Goal: Task Accomplishment & Management: Complete application form

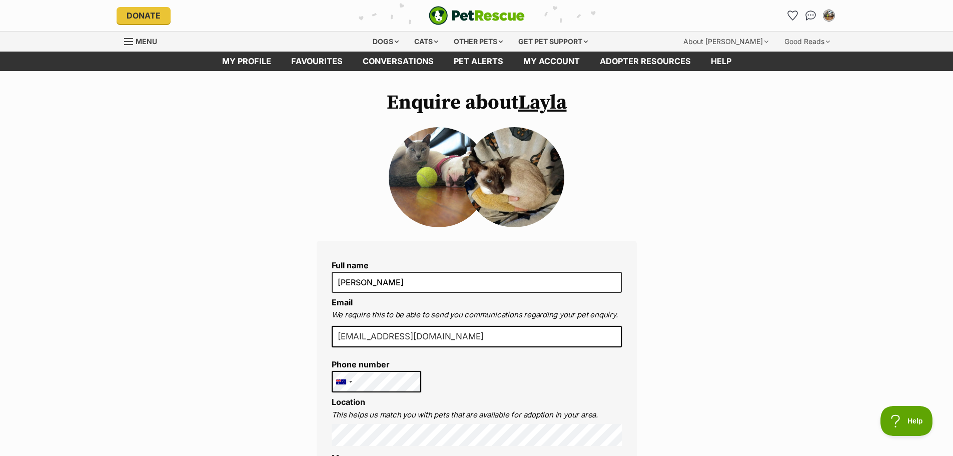
click at [492, 183] on img at bounding box center [514, 177] width 100 height 100
click at [493, 181] on img at bounding box center [514, 177] width 100 height 100
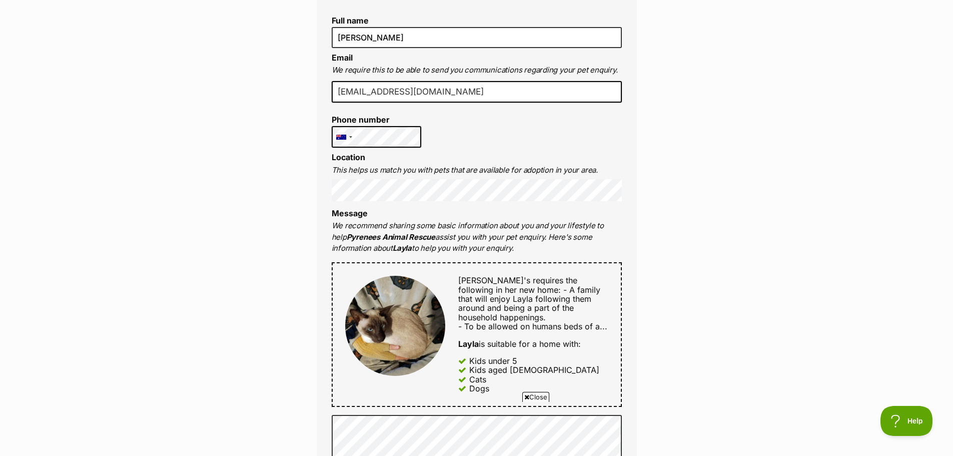
scroll to position [450, 0]
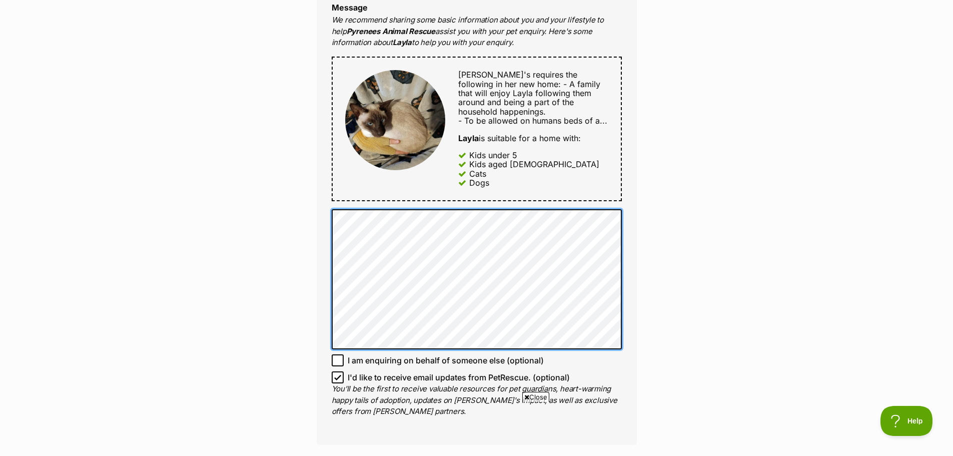
click at [322, 266] on div "Full name Ian Sprawson Email We require this to be able to send you communicati…" at bounding box center [477, 117] width 320 height 654
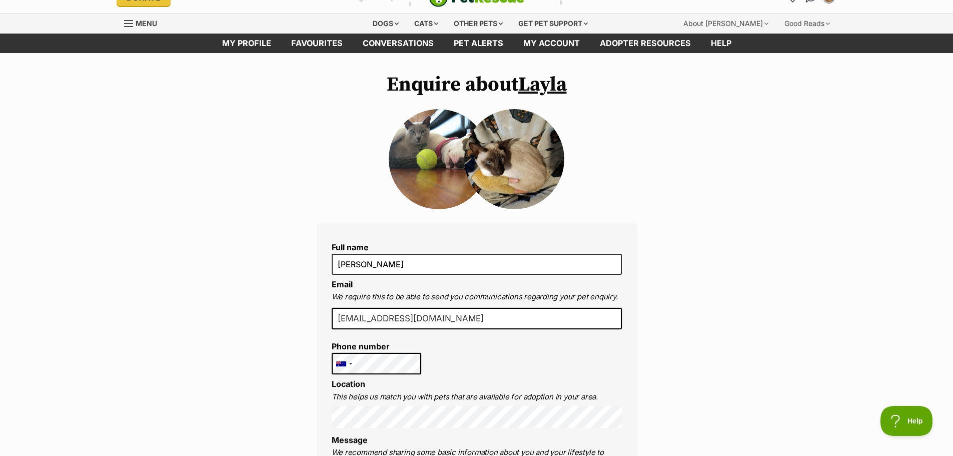
scroll to position [0, 0]
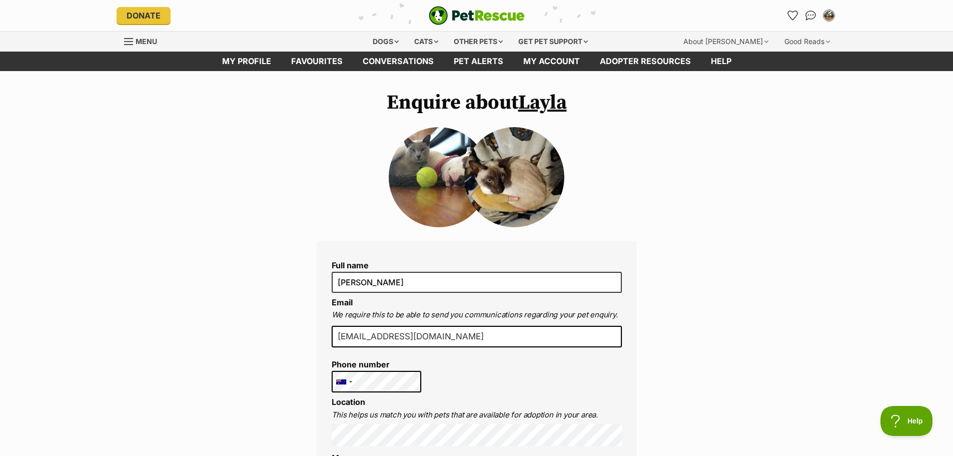
drag, startPoint x: 435, startPoint y: 167, endPoint x: 475, endPoint y: 168, distance: 39.5
click at [437, 167] on img at bounding box center [439, 177] width 100 height 100
click at [498, 170] on img at bounding box center [514, 177] width 100 height 100
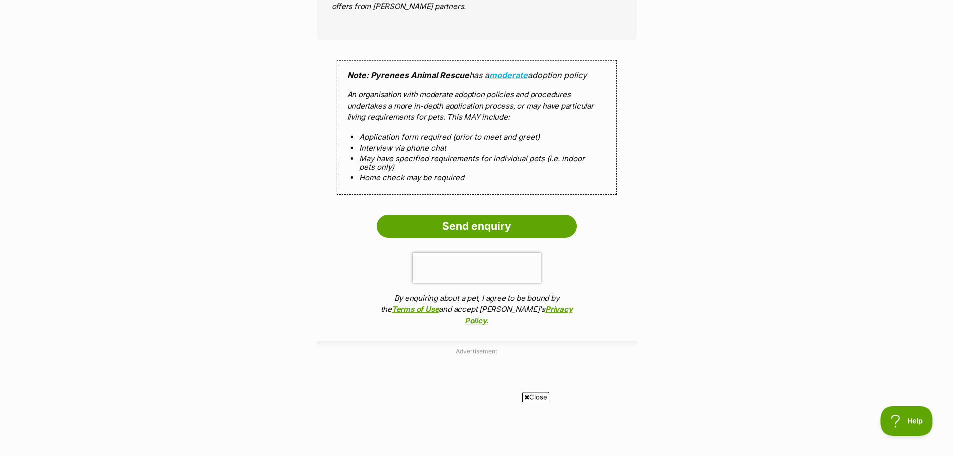
scroll to position [800, 0]
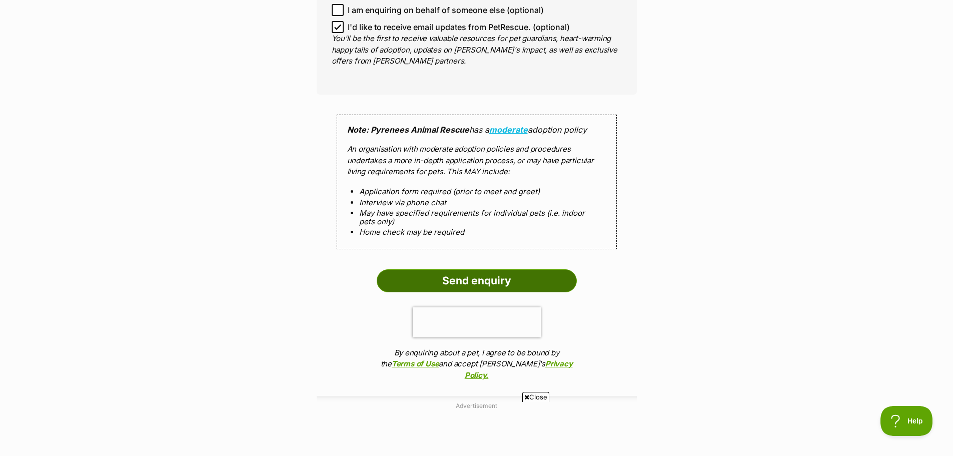
click at [484, 274] on input "Send enquiry" at bounding box center [477, 280] width 200 height 23
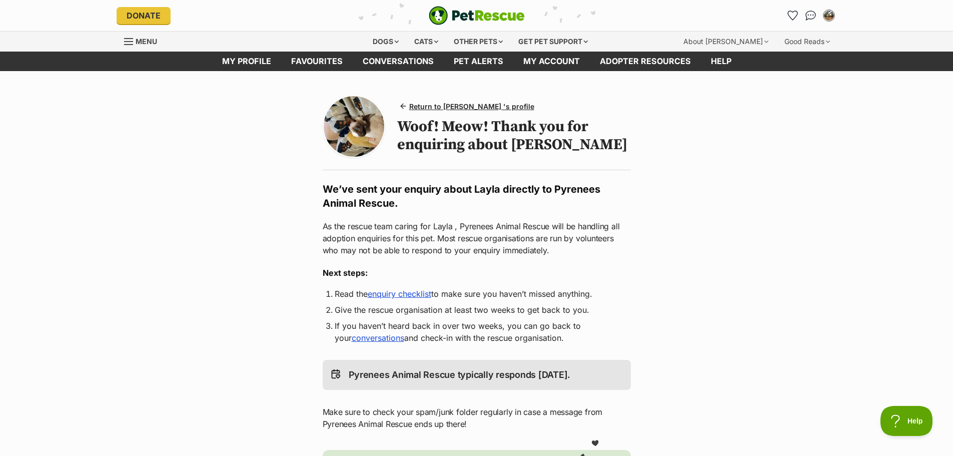
click at [387, 294] on link "enquiry checklist" at bounding box center [400, 294] width 64 height 10
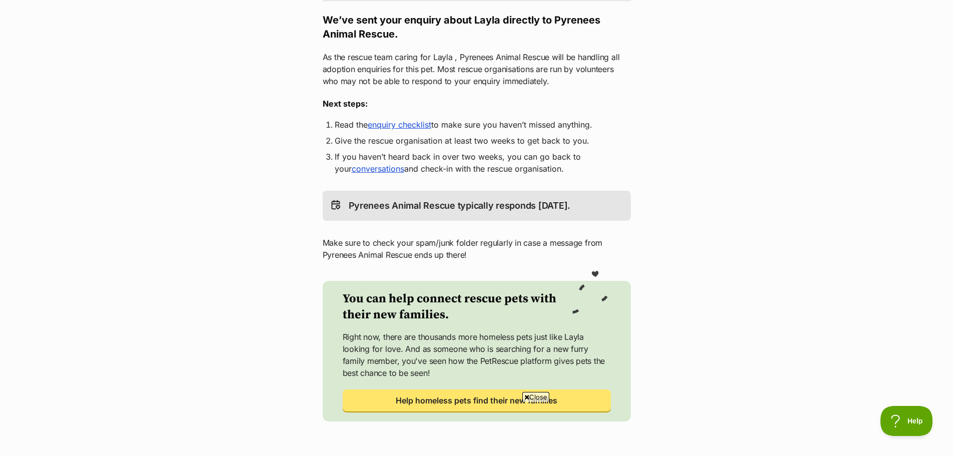
scroll to position [200, 0]
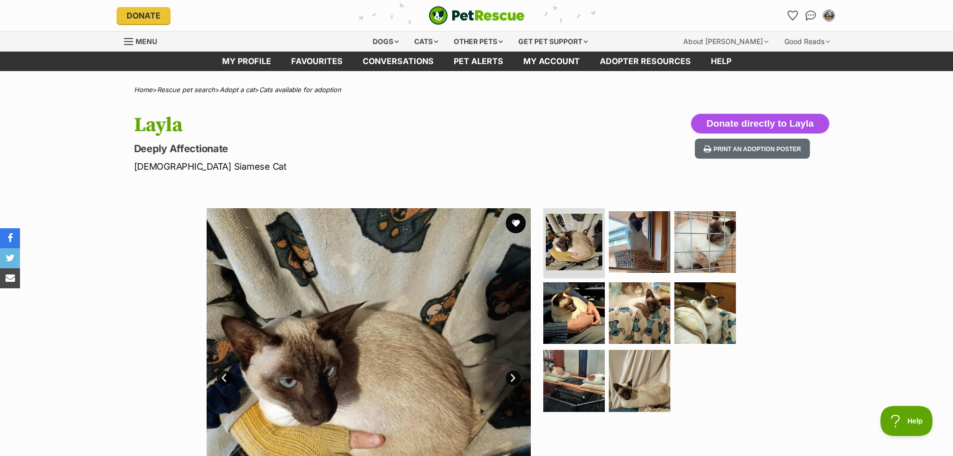
click at [750, 116] on button "Donate directly to Layla" at bounding box center [760, 124] width 138 height 20
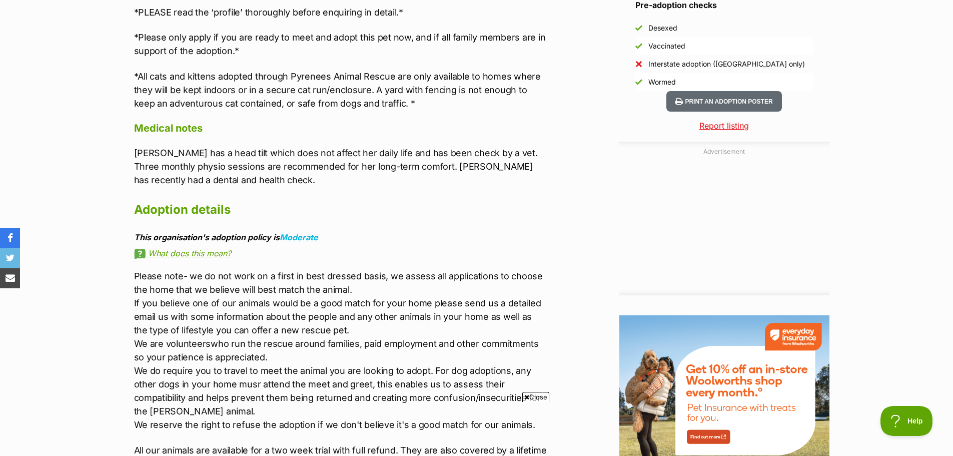
scroll to position [950, 0]
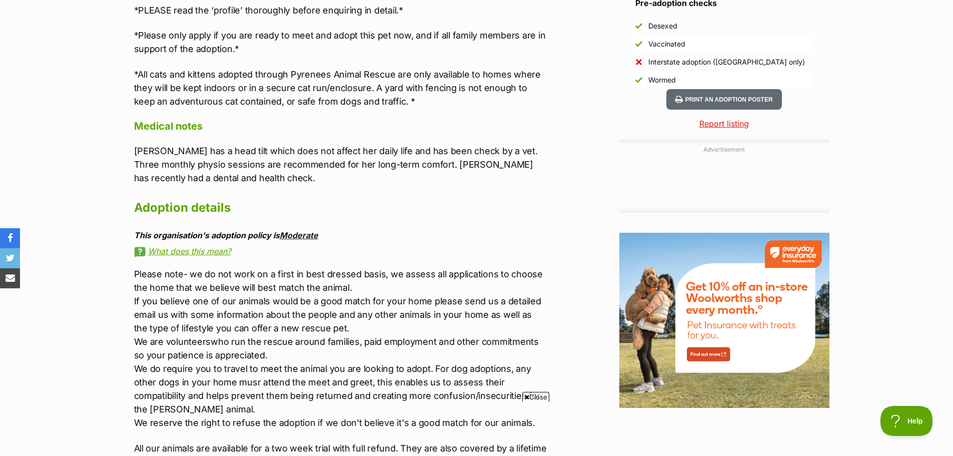
click at [303, 230] on link "Moderate" at bounding box center [299, 235] width 39 height 10
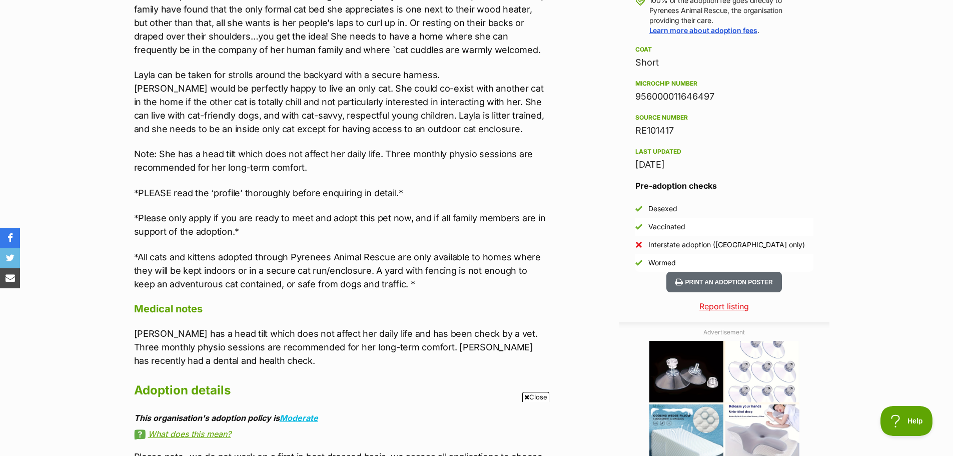
scroll to position [750, 0]
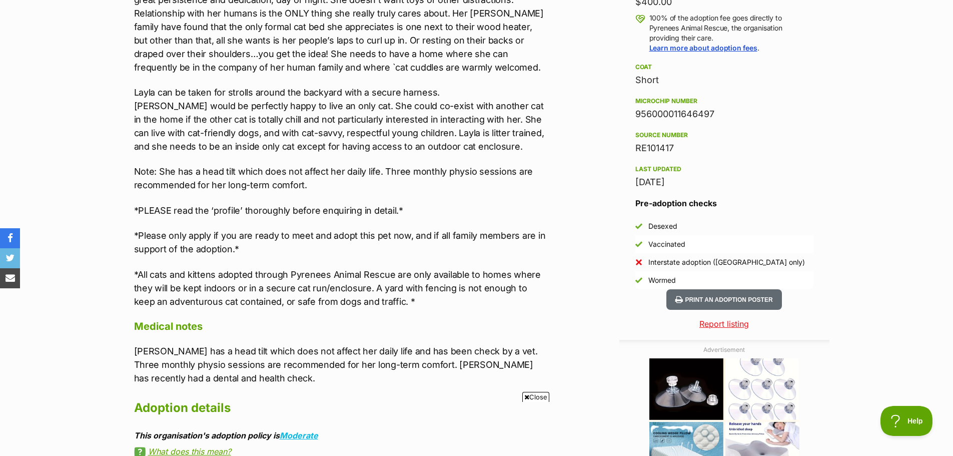
click at [670, 205] on h3 "Pre-adoption checks" at bounding box center [724, 203] width 178 height 12
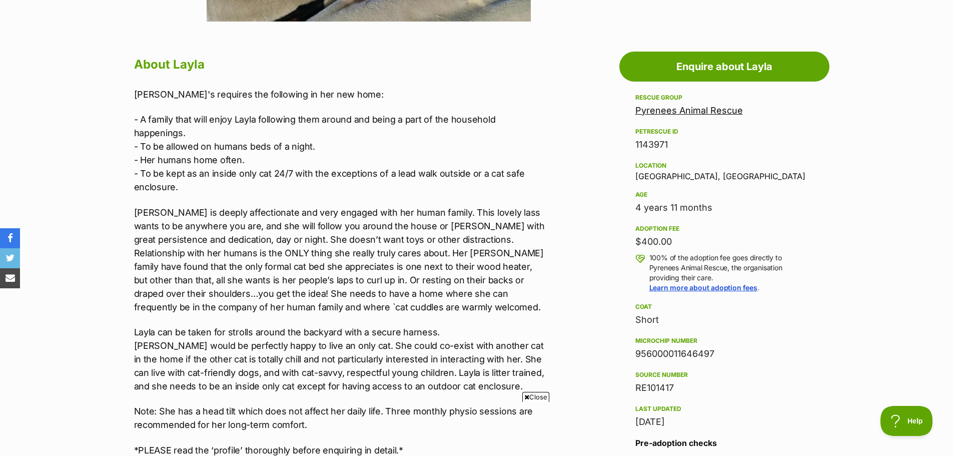
scroll to position [500, 0]
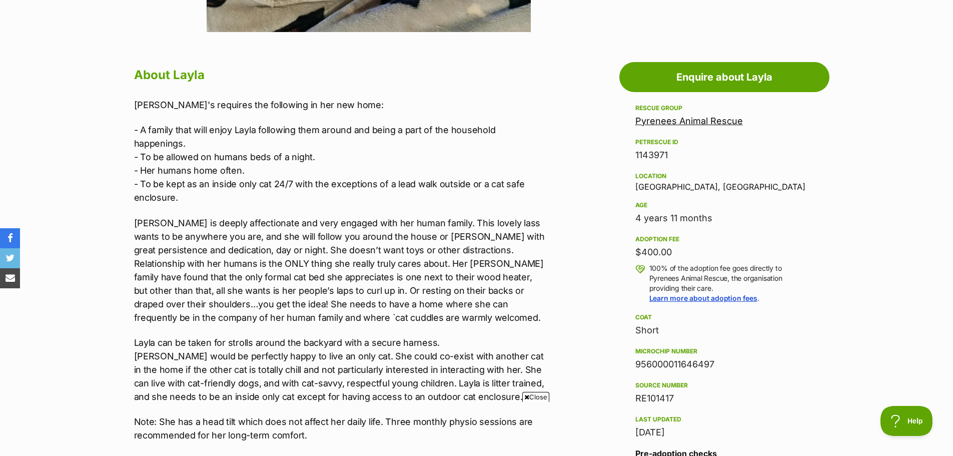
click at [695, 122] on link "Pyrenees Animal Rescue" at bounding box center [689, 121] width 108 height 11
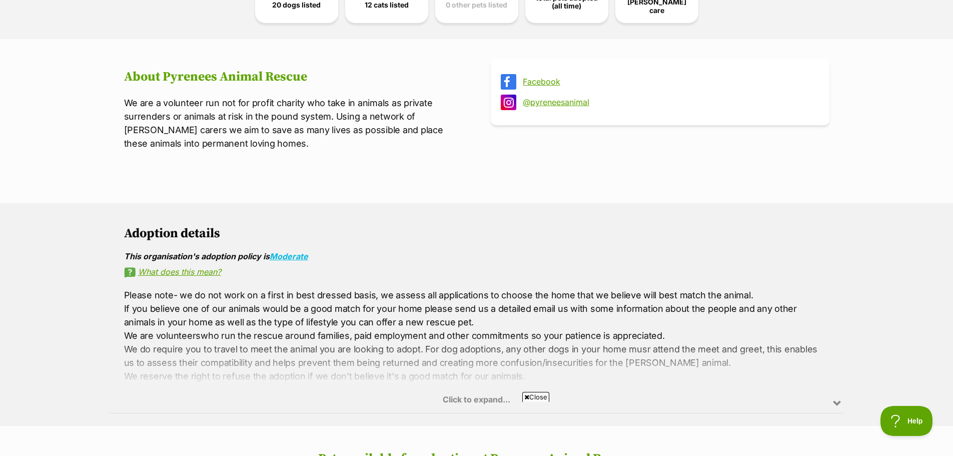
scroll to position [450, 0]
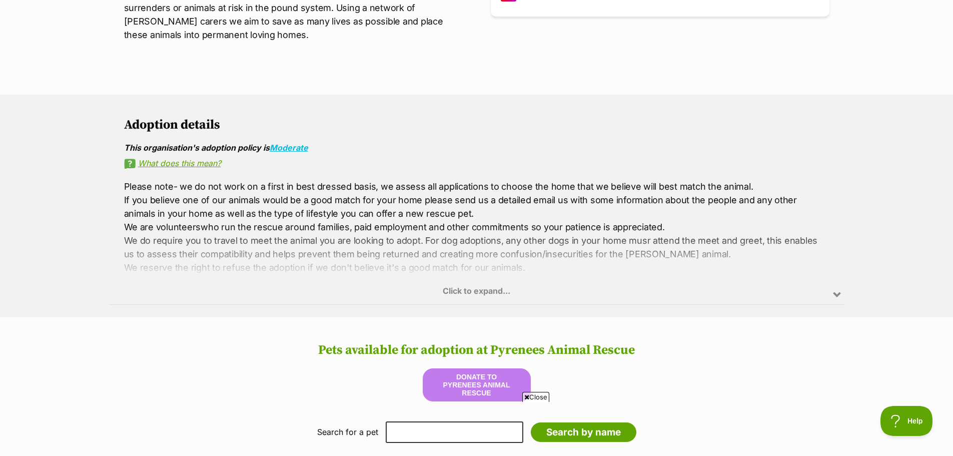
click at [471, 289] on div "Click to expand..." at bounding box center [476, 265] width 735 height 78
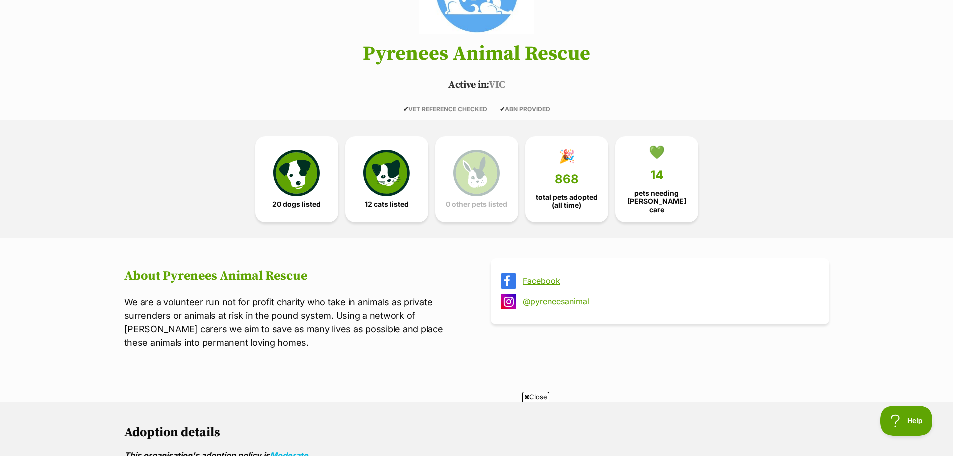
scroll to position [0, 0]
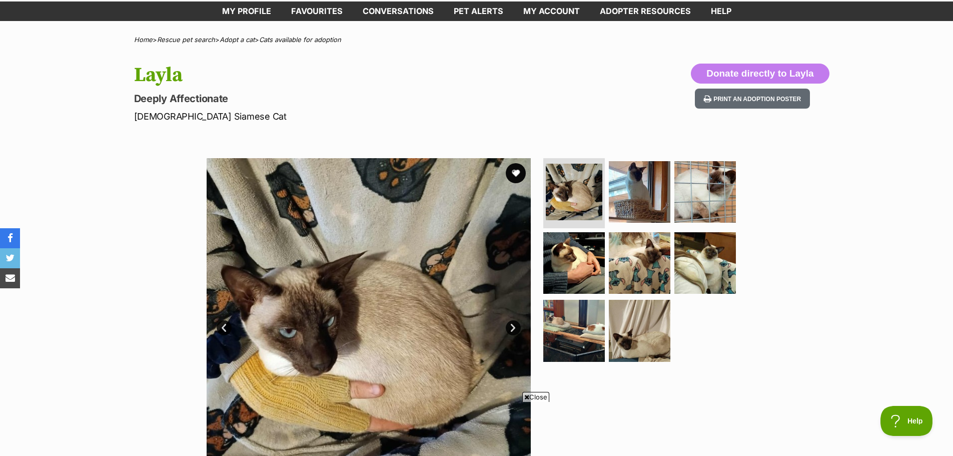
click at [509, 329] on link "Next" at bounding box center [513, 327] width 15 height 15
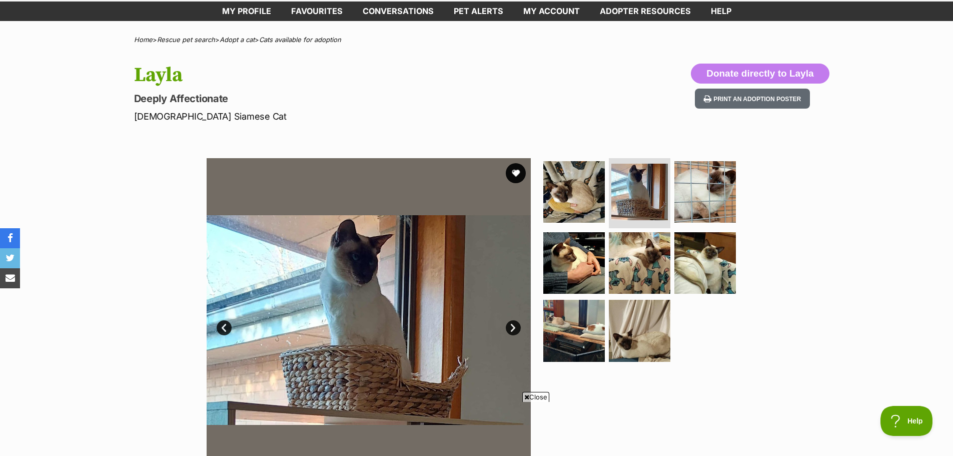
click at [509, 329] on link "Next" at bounding box center [513, 327] width 15 height 15
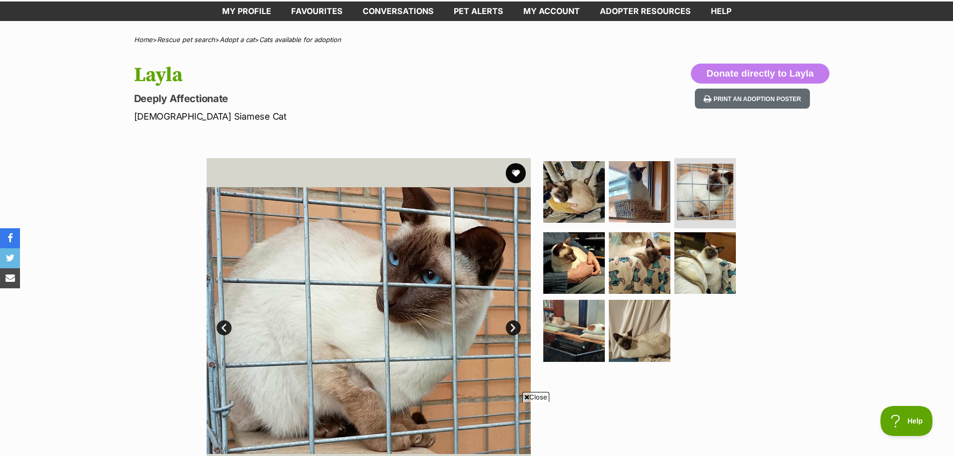
click at [510, 329] on link "Next" at bounding box center [513, 327] width 15 height 15
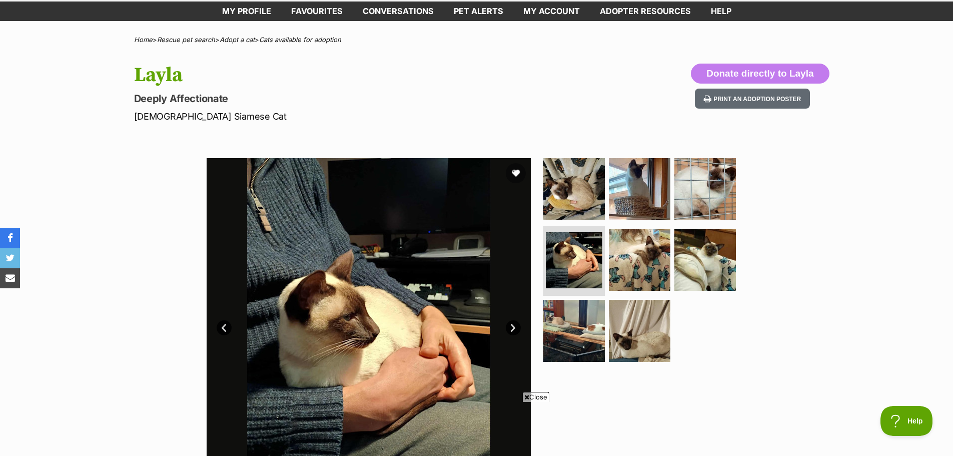
click at [510, 329] on link "Next" at bounding box center [513, 327] width 15 height 15
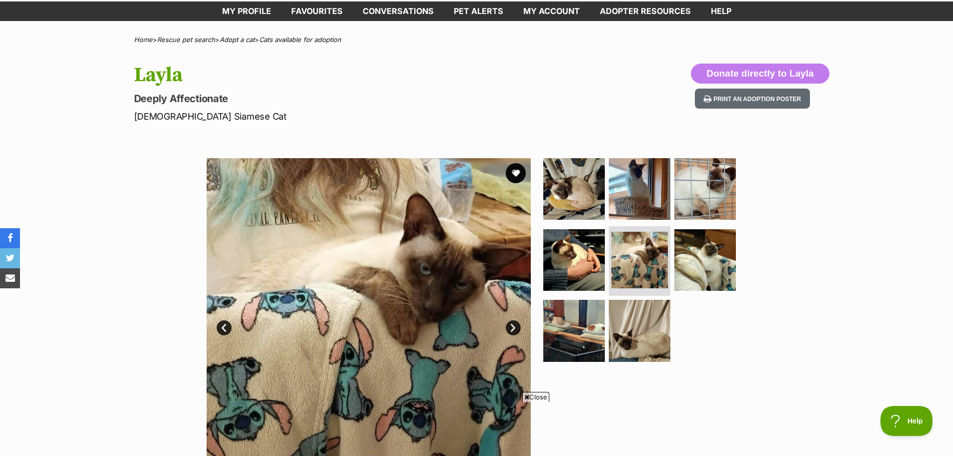
click at [510, 328] on link "Next" at bounding box center [513, 327] width 15 height 15
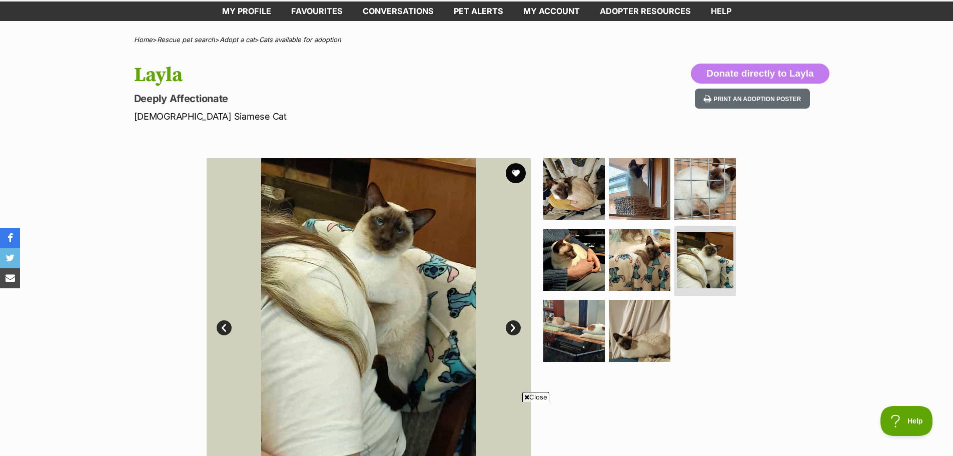
click at [510, 328] on link "Next" at bounding box center [513, 327] width 15 height 15
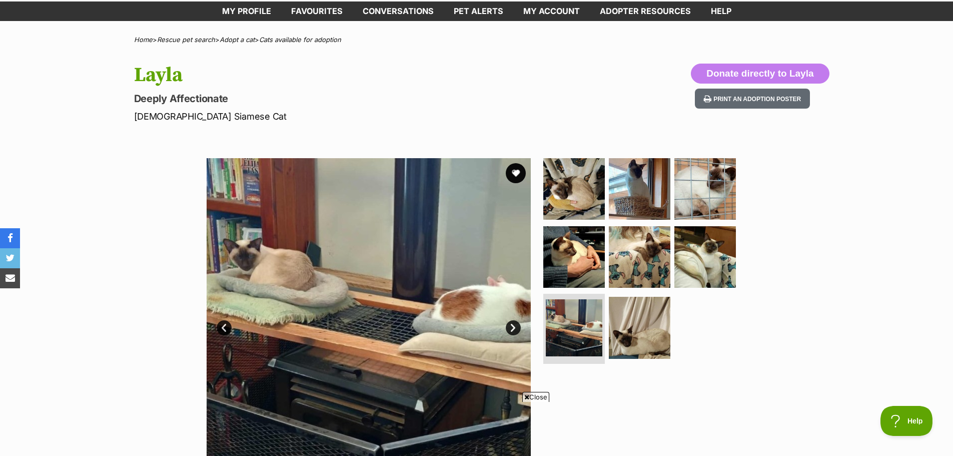
click at [510, 328] on link "Next" at bounding box center [513, 327] width 15 height 15
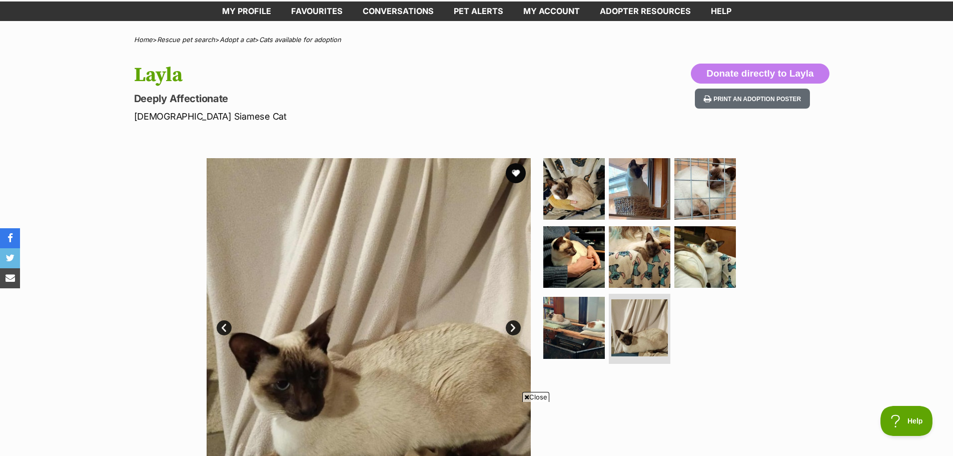
click at [510, 328] on link "Next" at bounding box center [513, 327] width 15 height 15
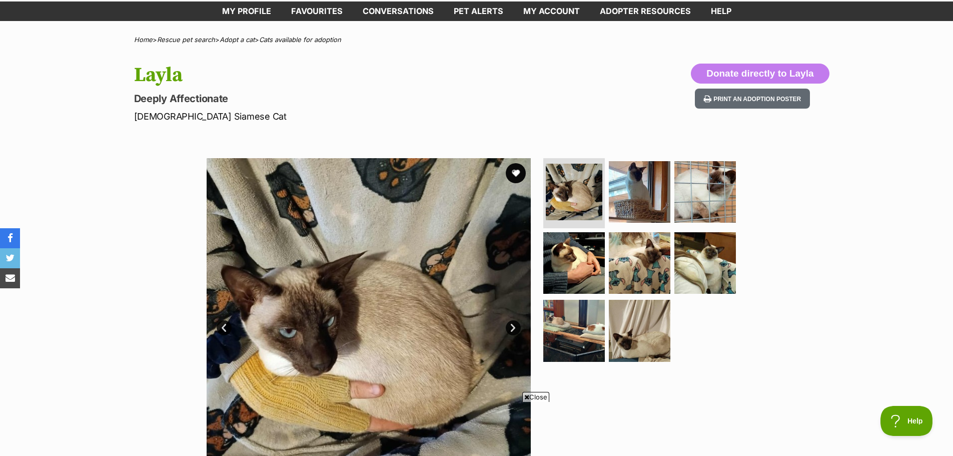
click at [510, 328] on link "Next" at bounding box center [513, 327] width 15 height 15
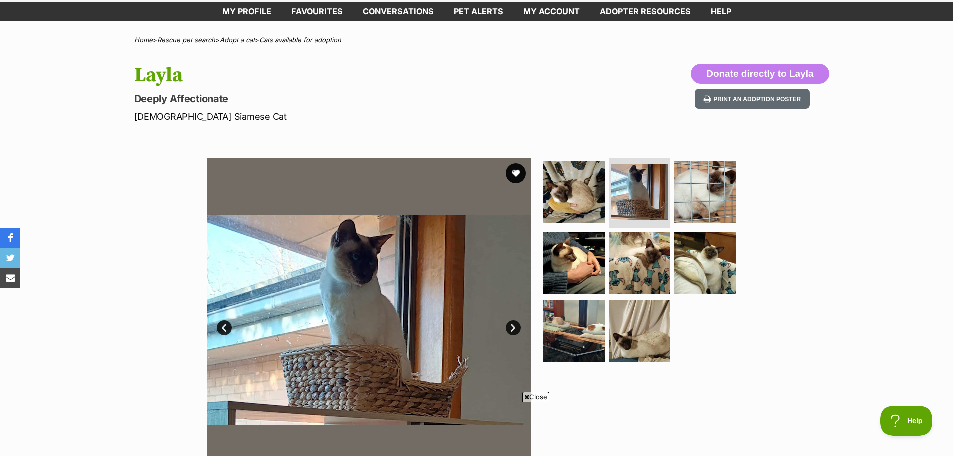
click at [510, 328] on link "Next" at bounding box center [513, 327] width 15 height 15
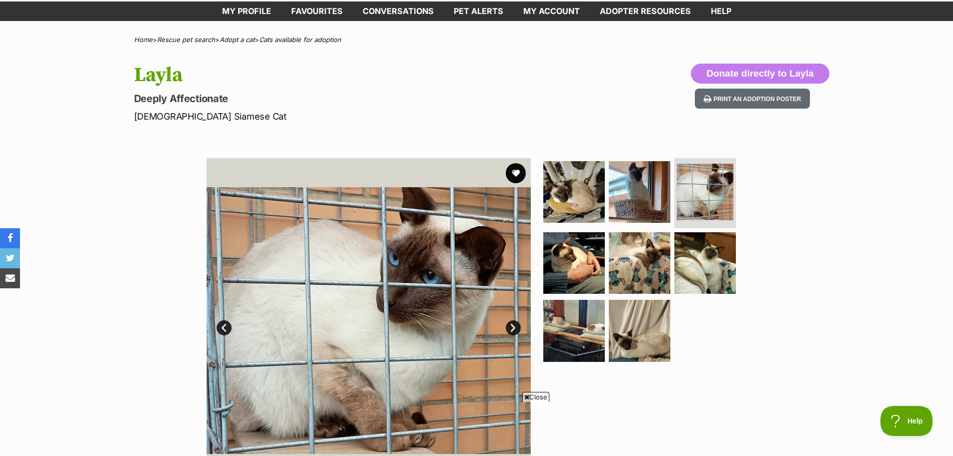
click at [510, 328] on link "Next" at bounding box center [513, 327] width 15 height 15
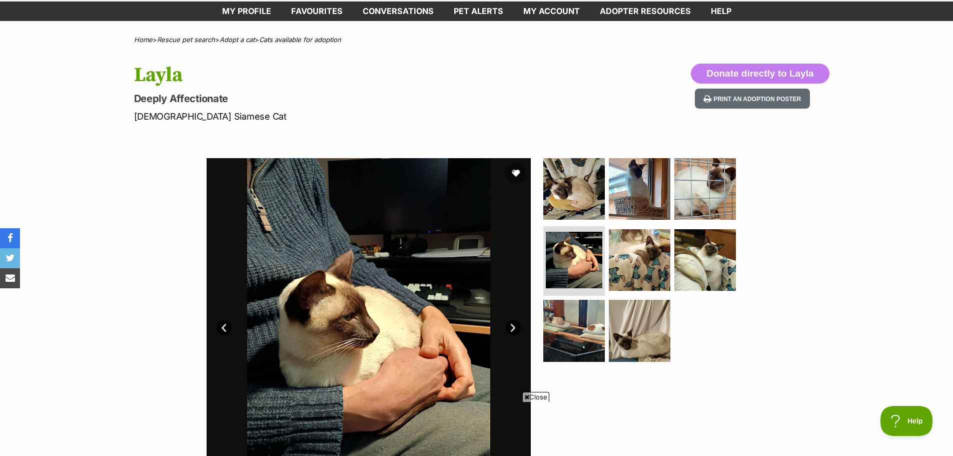
click at [510, 328] on link "Next" at bounding box center [513, 327] width 15 height 15
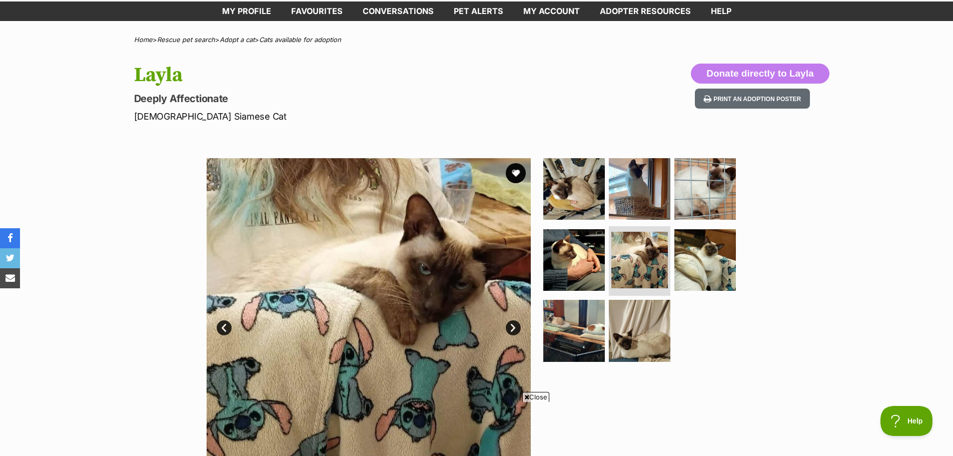
click at [510, 328] on link "Next" at bounding box center [513, 327] width 15 height 15
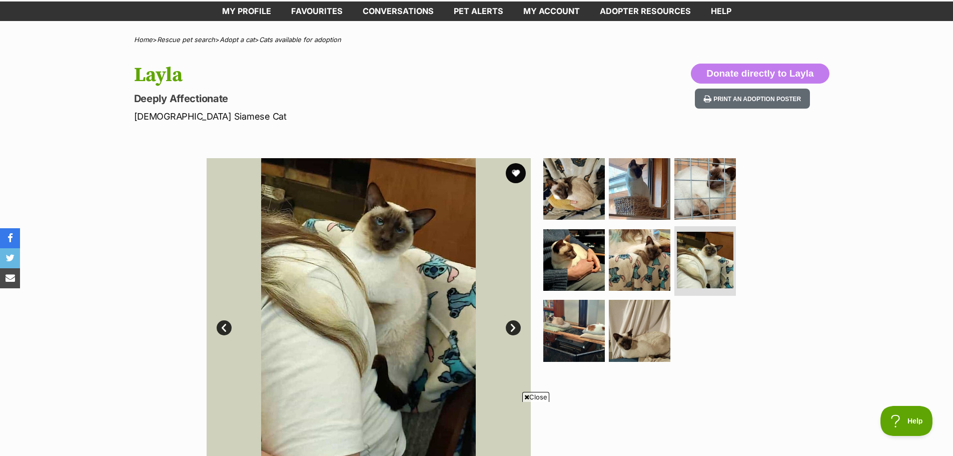
click at [510, 328] on link "Next" at bounding box center [513, 327] width 15 height 15
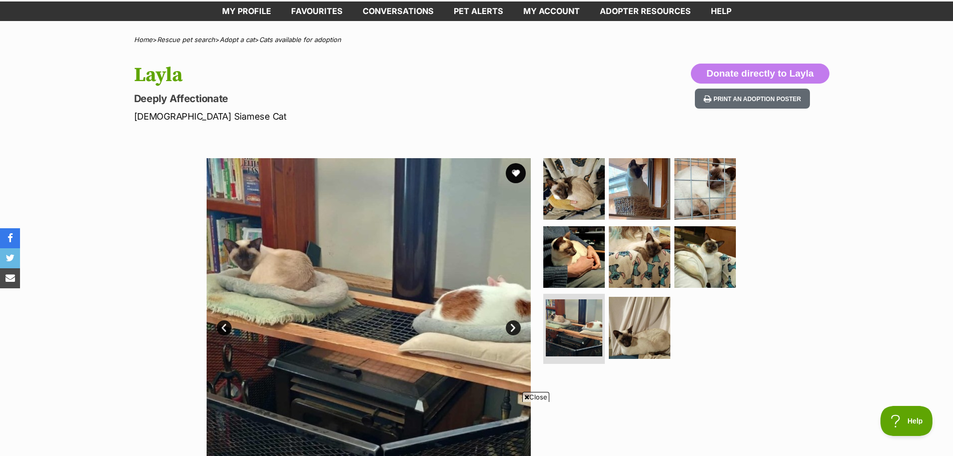
click at [510, 328] on link "Next" at bounding box center [513, 327] width 15 height 15
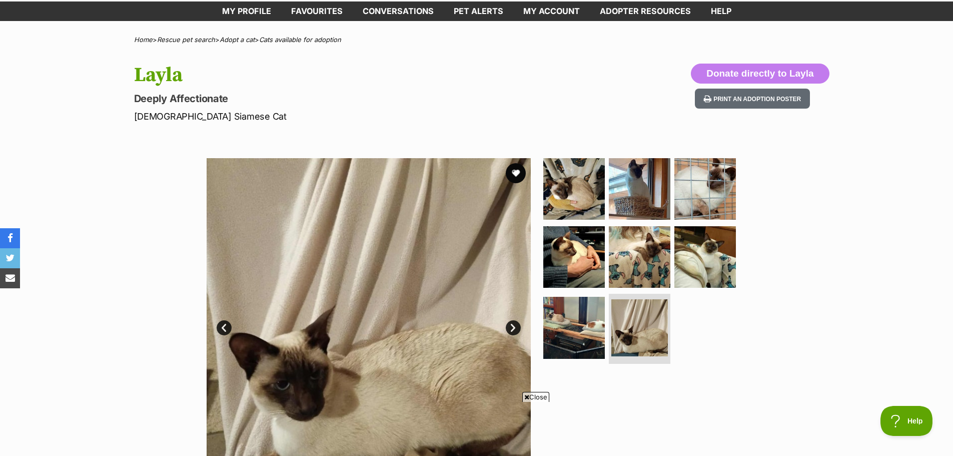
click at [510, 328] on link "Next" at bounding box center [513, 327] width 15 height 15
